Goal: Transaction & Acquisition: Download file/media

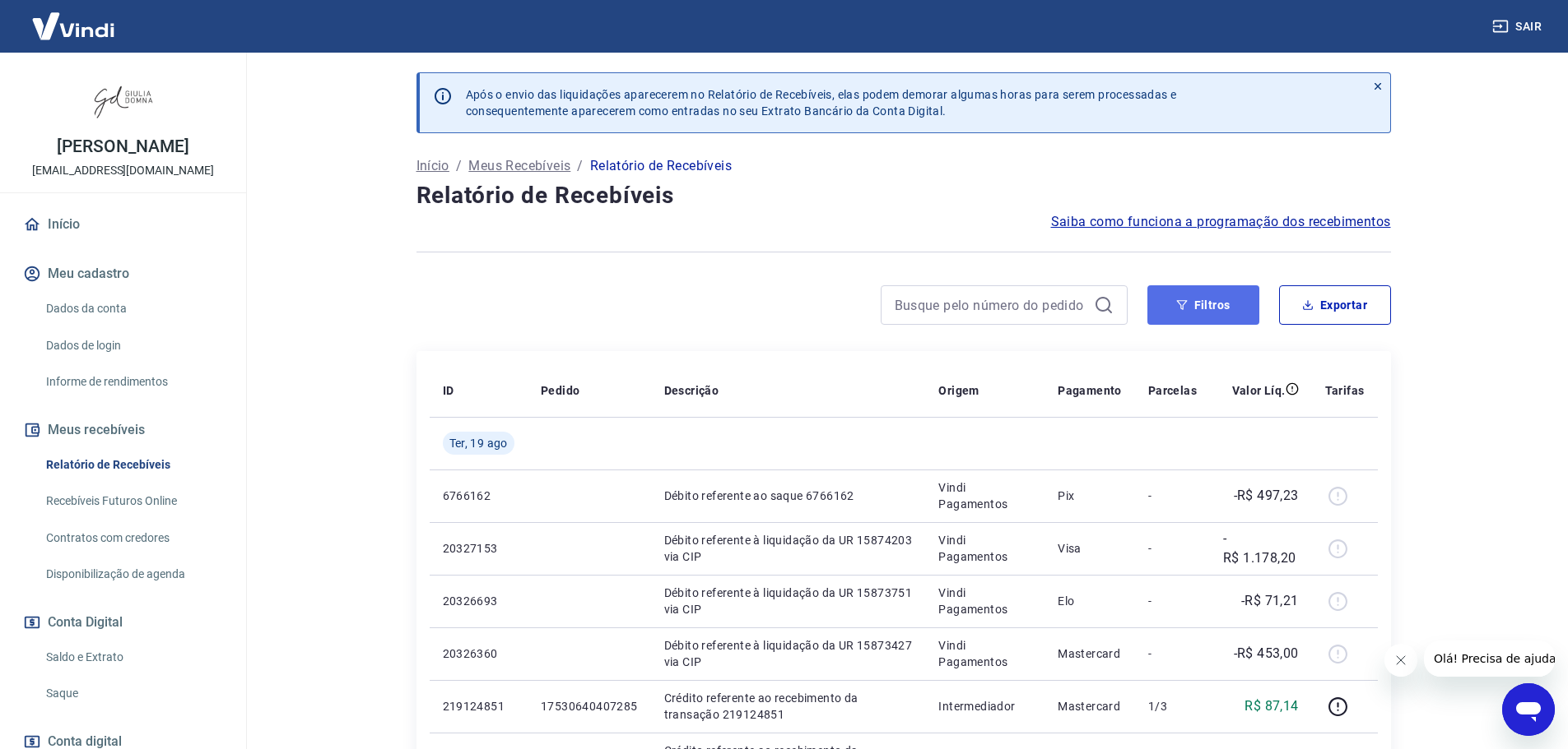
click at [1181, 304] on icon "button" at bounding box center [1182, 305] width 11 height 11
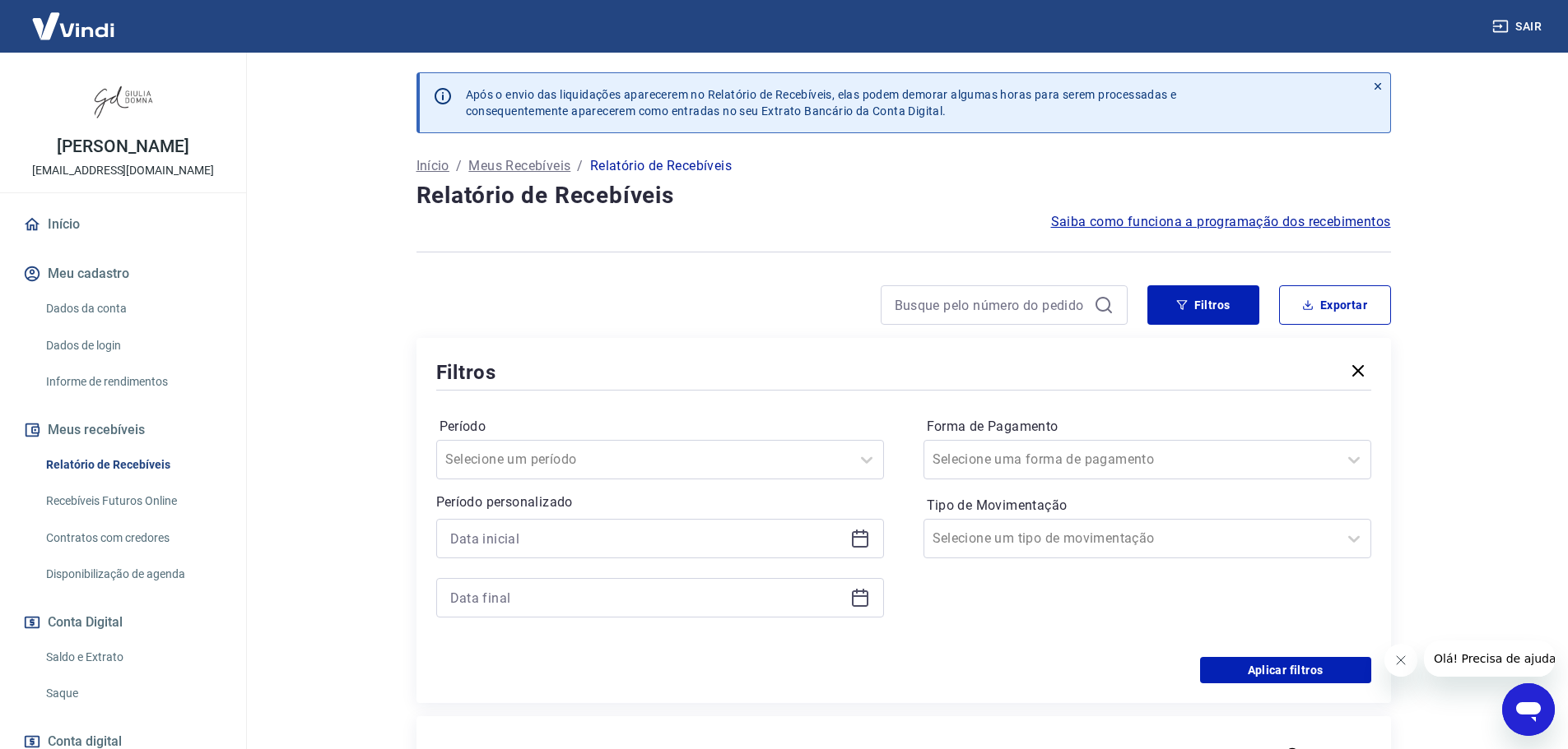
click at [866, 539] on icon at bounding box center [859, 539] width 20 height 20
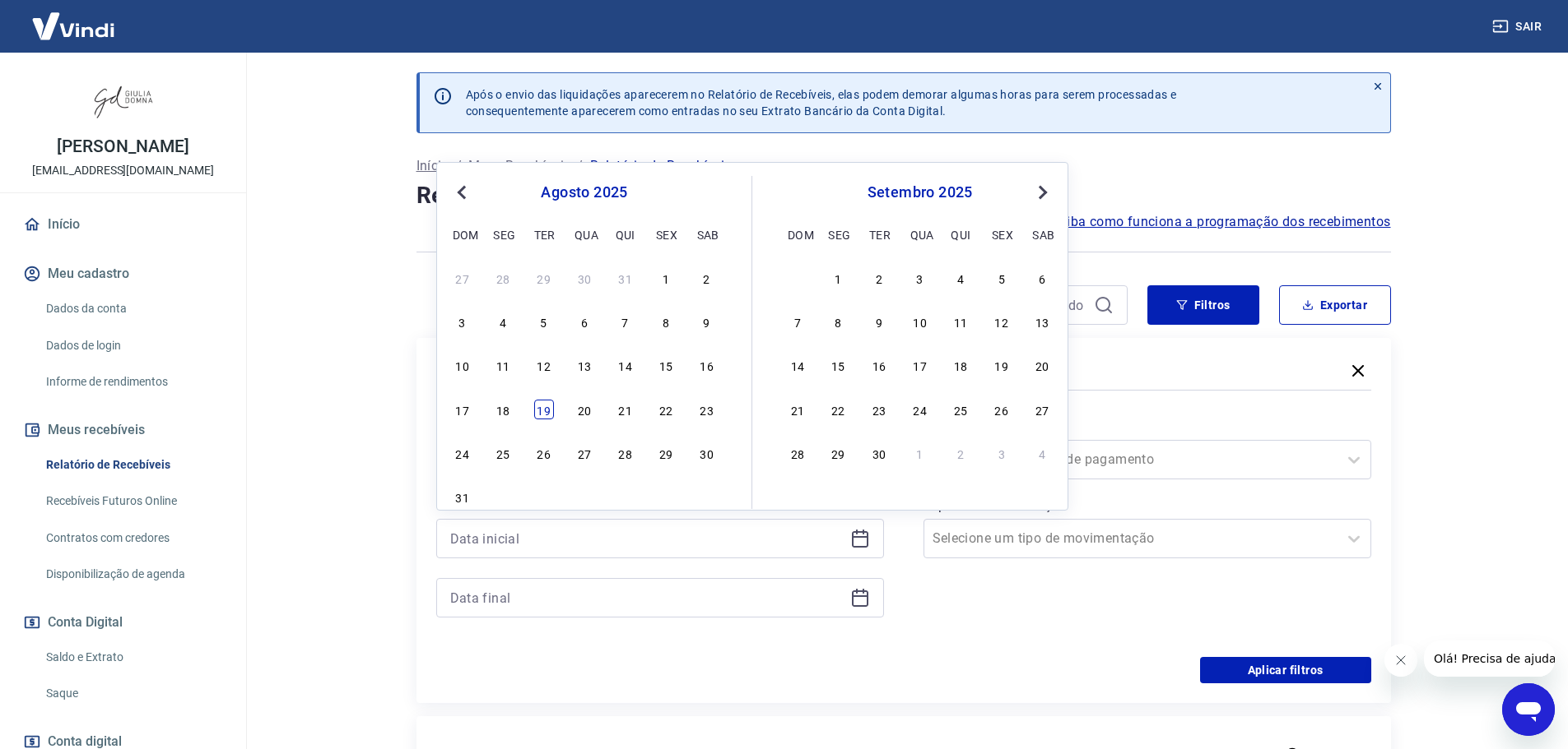
click at [544, 411] on div "19" at bounding box center [544, 410] width 20 height 20
type input "19/08/2025"
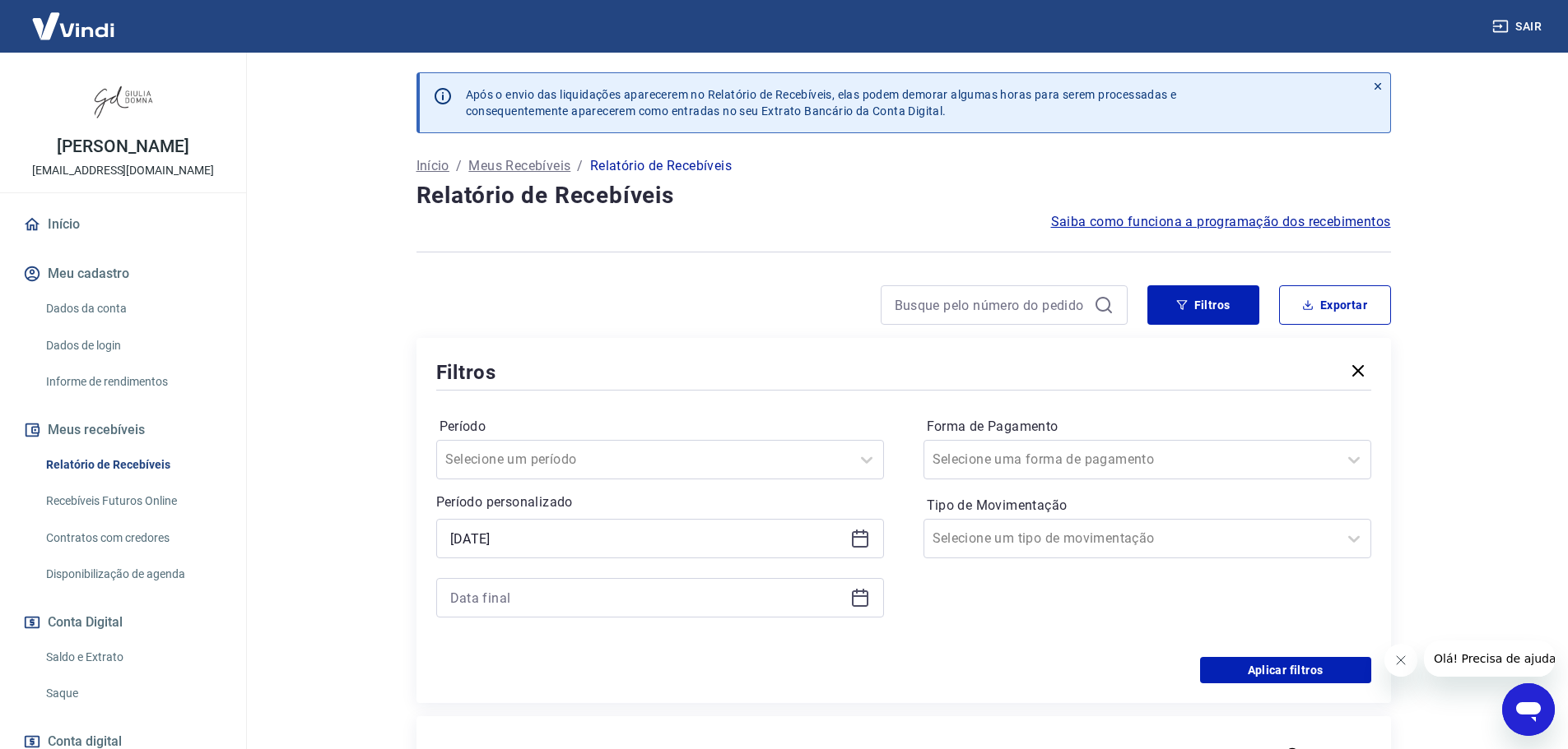
click at [861, 597] on icon at bounding box center [859, 596] width 16 height 2
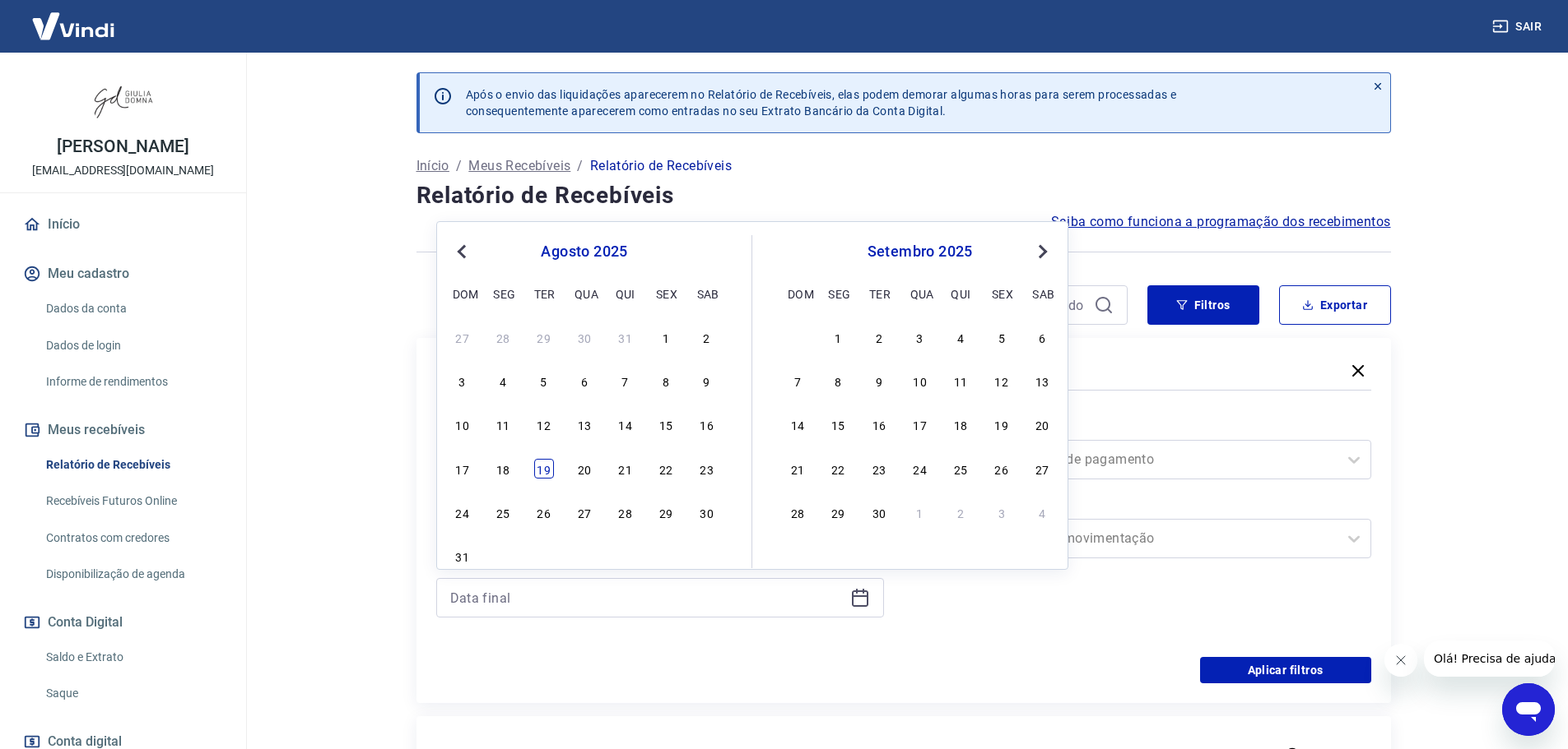
click at [547, 470] on div "19" at bounding box center [544, 468] width 20 height 20
type input "19/08/2025"
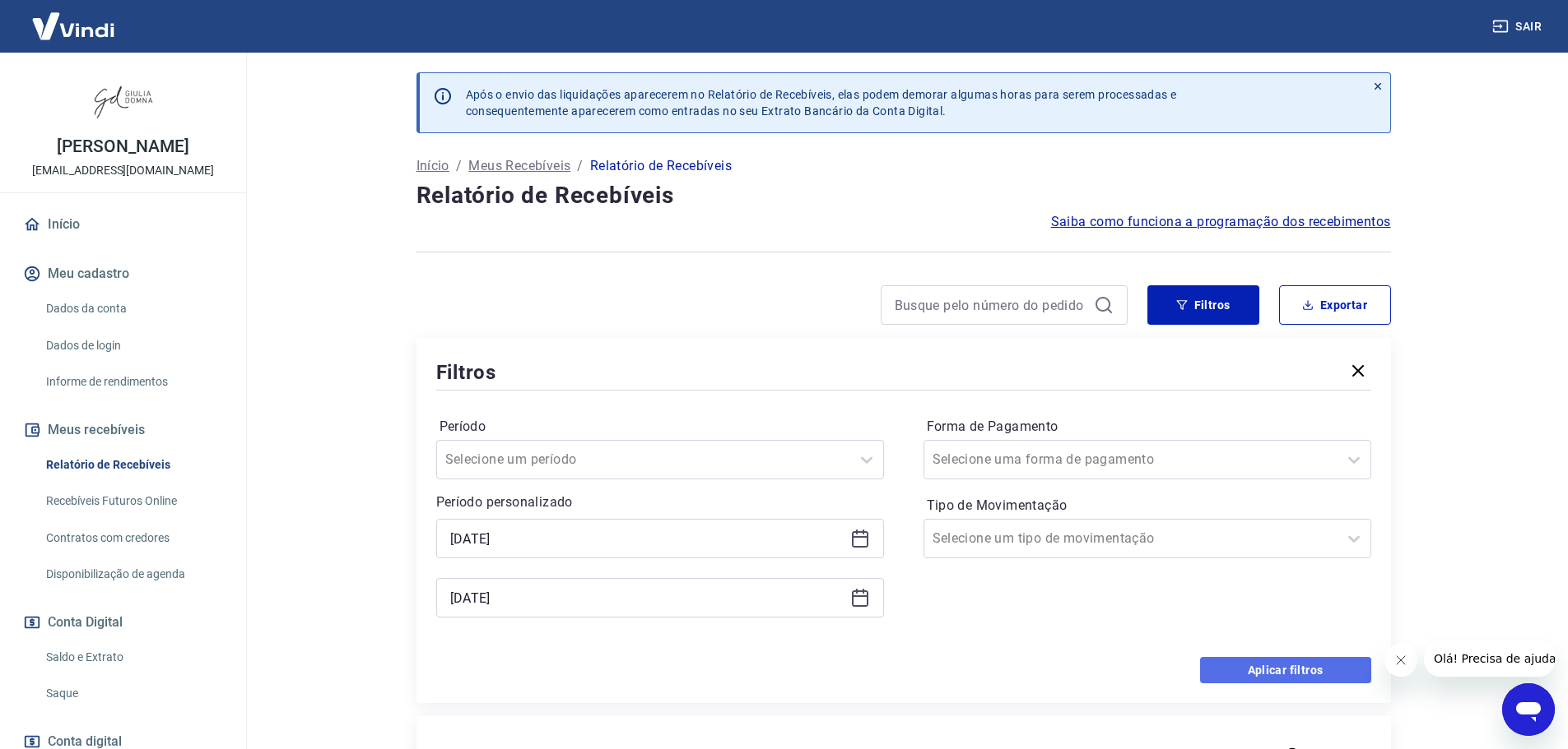
click at [1278, 667] on button "Aplicar filtros" at bounding box center [1285, 670] width 171 height 27
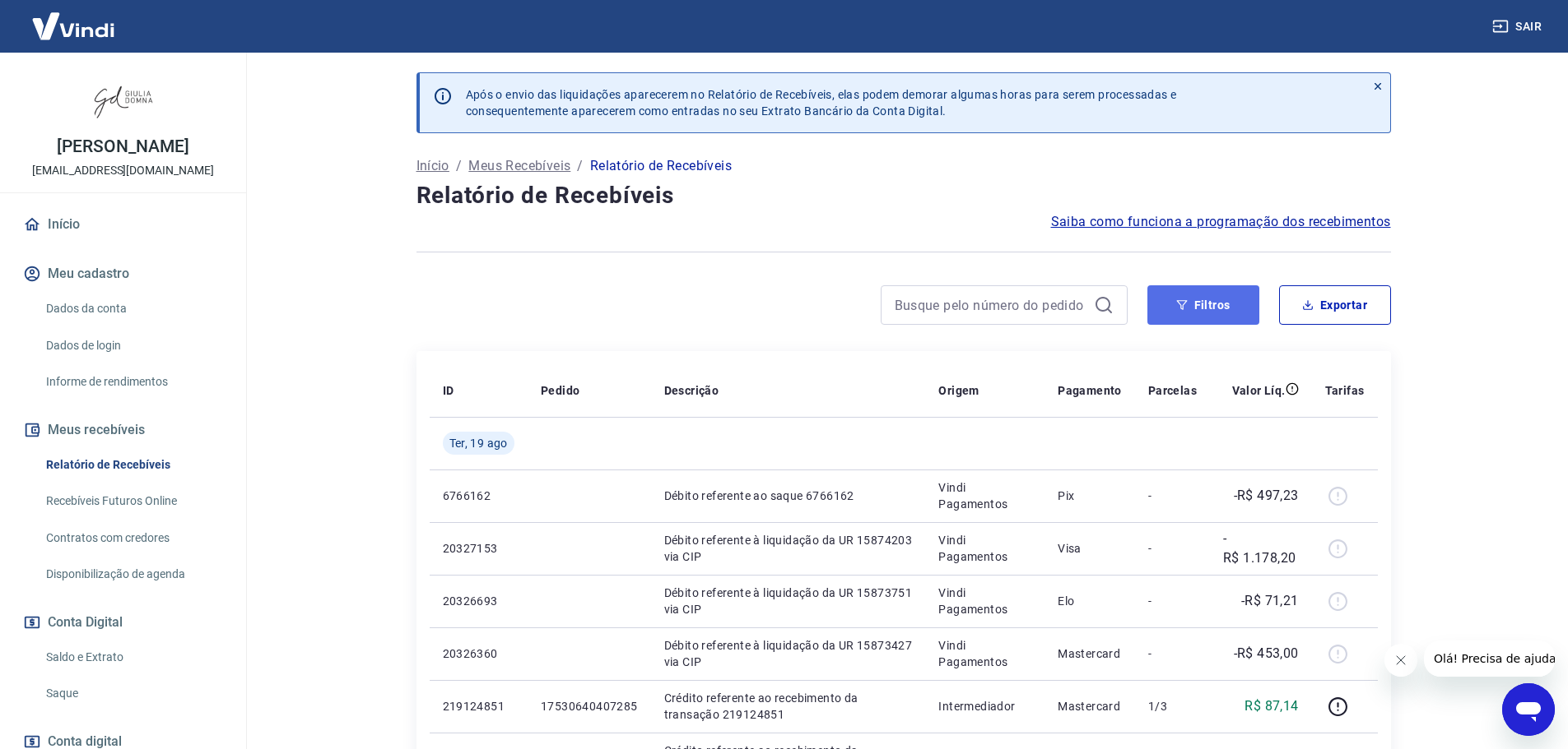
click at [1216, 304] on button "Filtros" at bounding box center [1203, 305] width 112 height 40
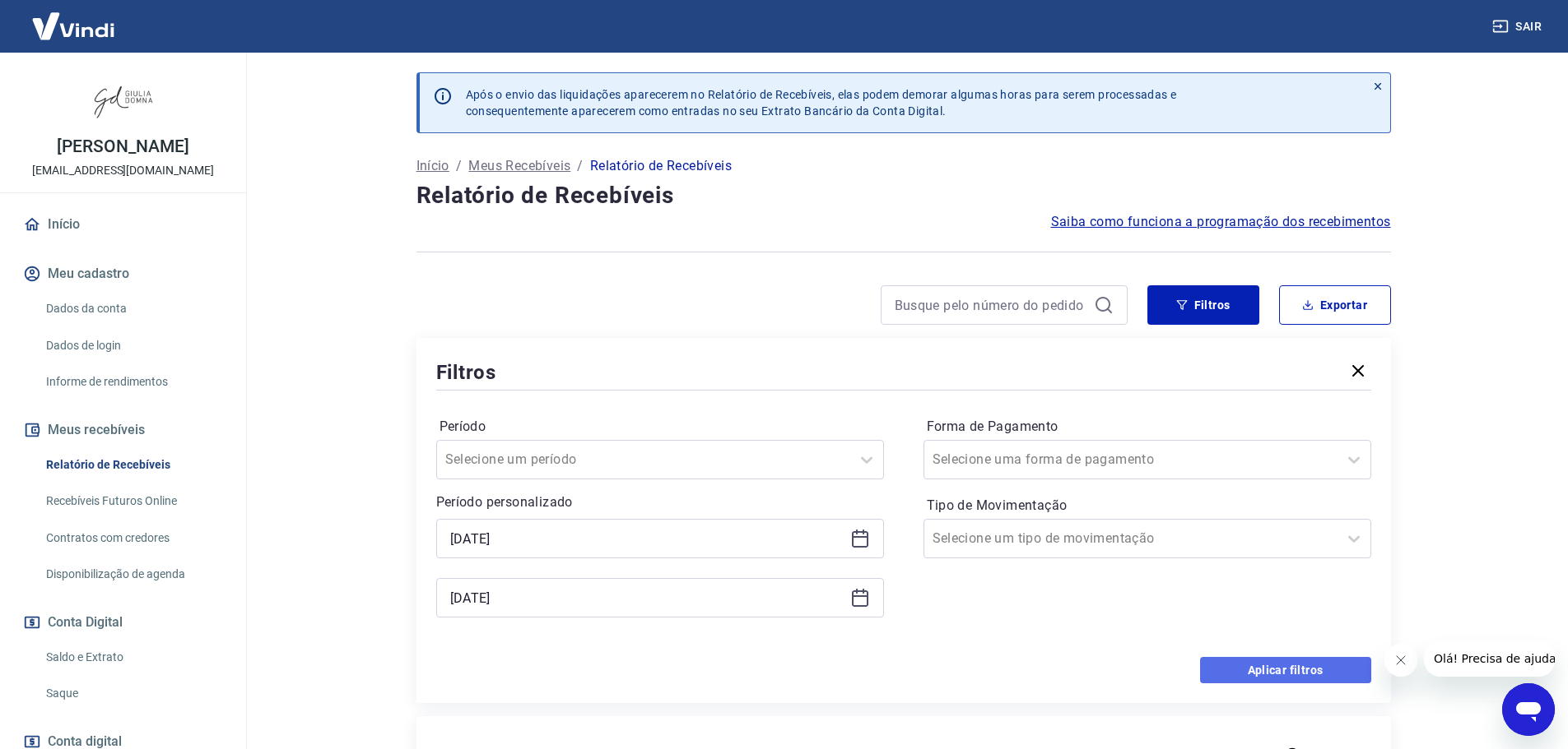
click at [1298, 677] on button "Aplicar filtros" at bounding box center [1285, 670] width 171 height 27
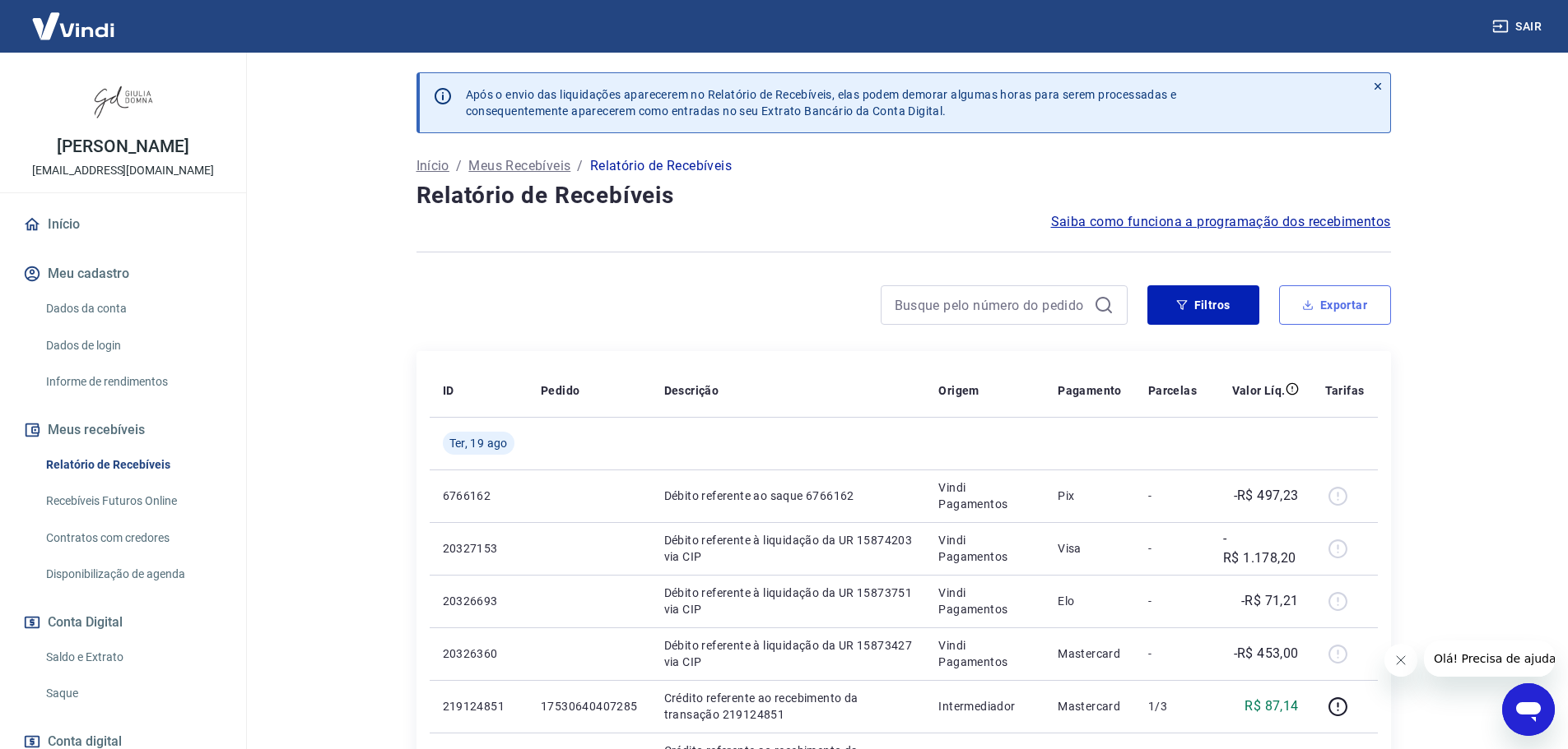
click at [1346, 297] on button "Exportar" at bounding box center [1335, 305] width 112 height 40
type input "19/08/2025"
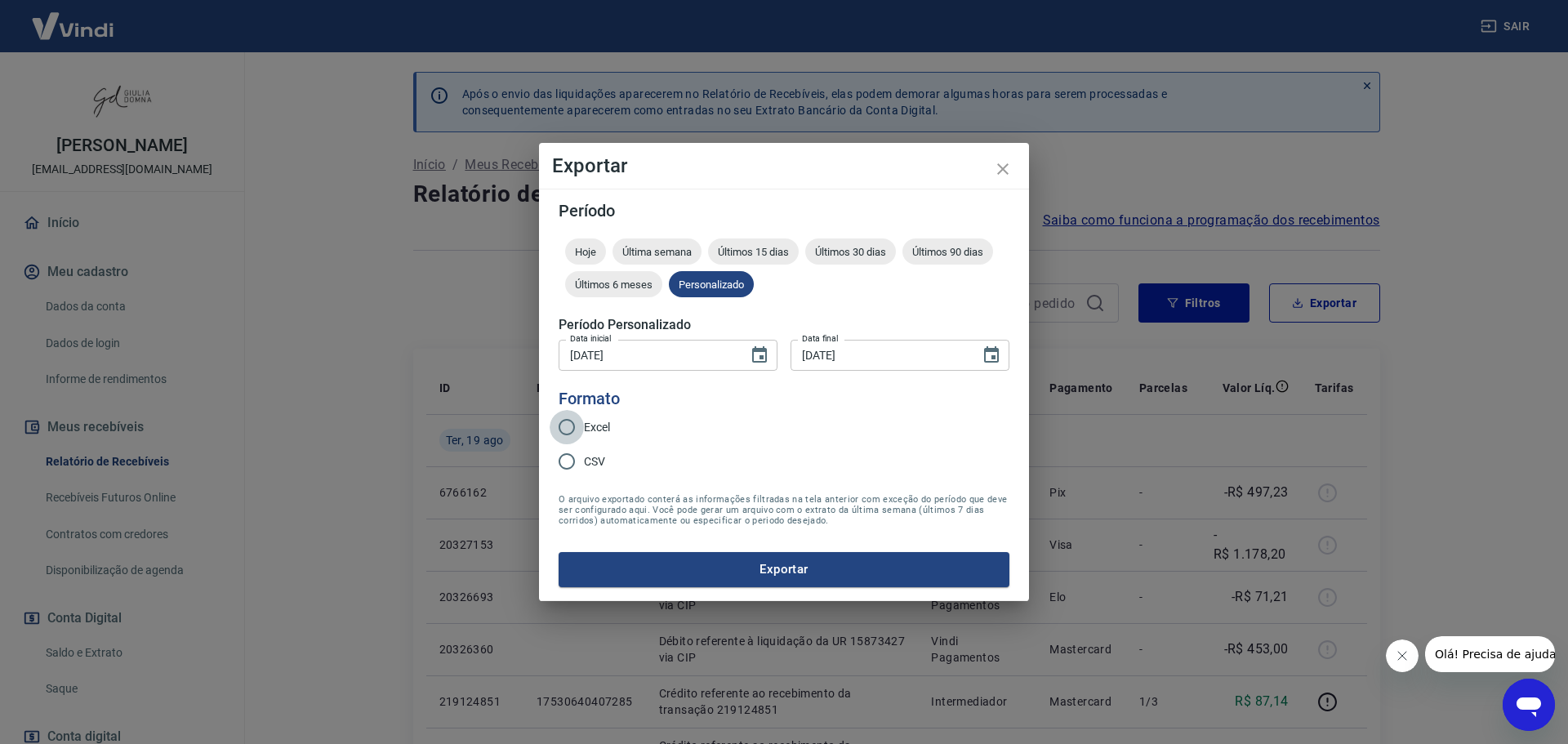
click at [564, 426] on input "Excel" at bounding box center [567, 428] width 34 height 34
radio input "true"
click at [877, 560] on button "Exportar" at bounding box center [783, 570] width 451 height 34
